Goal: Information Seeking & Learning: Learn about a topic

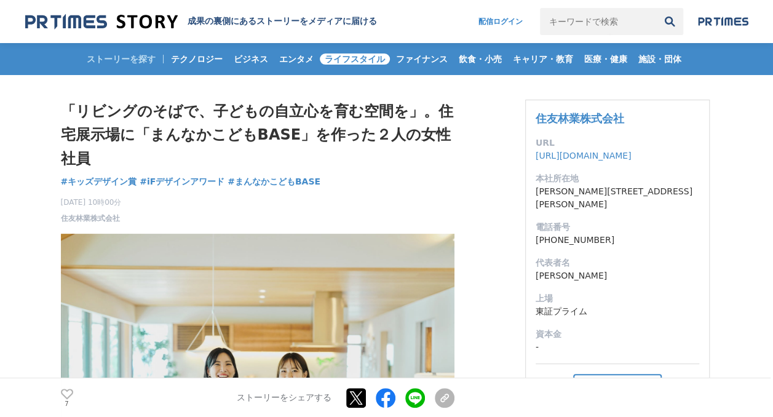
click at [339, 55] on span "ライフスタイル" at bounding box center [355, 58] width 70 height 11
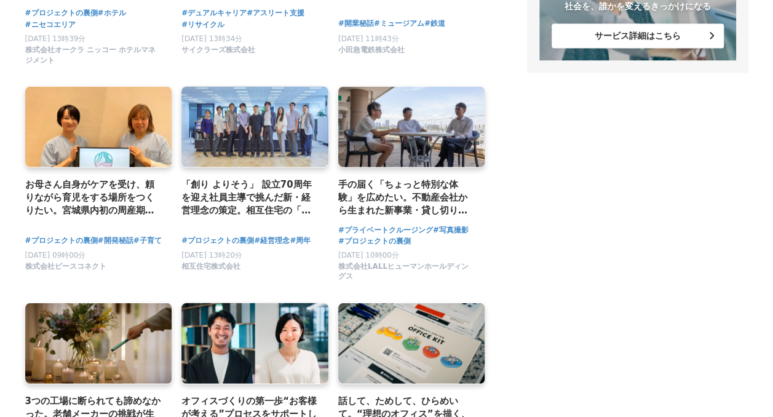
scroll to position [1125, 0]
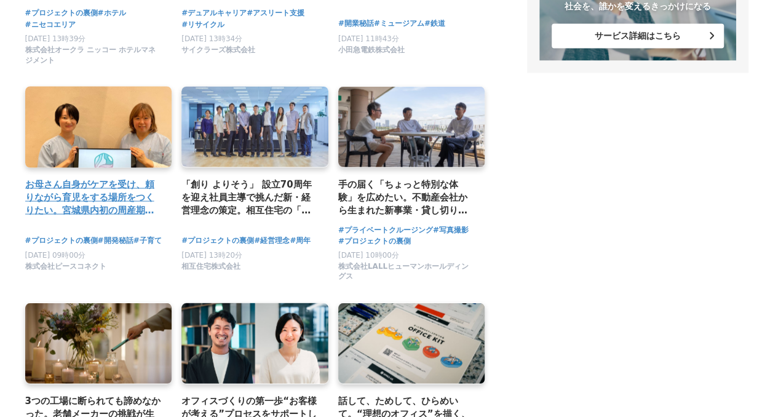
click at [110, 217] on h4 "お母さん自身がケアを受け、頼りながら育児をする場所をつくりたい。宮城県内初の周産期サービス開始の裏側" at bounding box center [93, 197] width 137 height 40
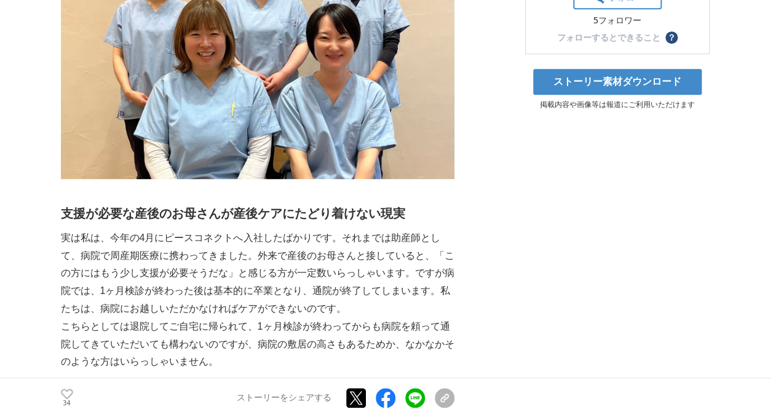
scroll to position [375, 0]
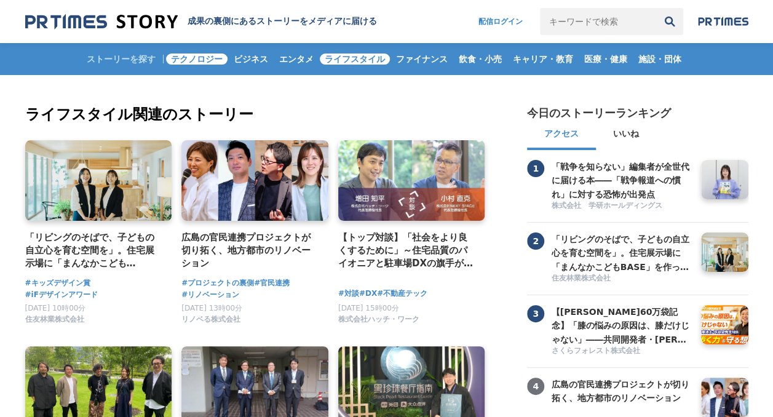
click at [195, 58] on span "テクノロジー" at bounding box center [196, 58] width 61 height 11
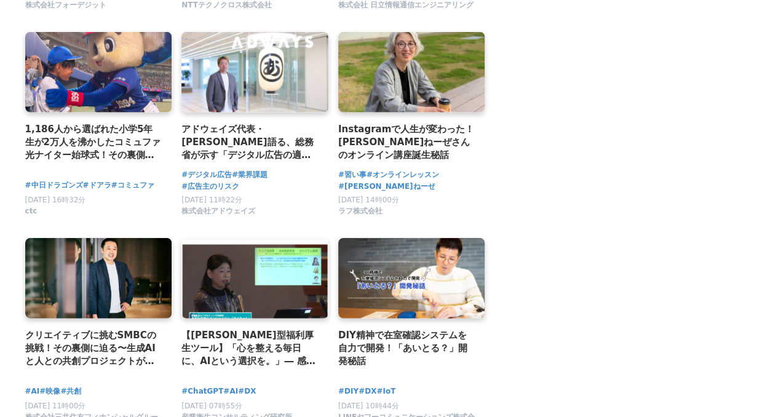
scroll to position [1375, 0]
